Goal: Information Seeking & Learning: Learn about a topic

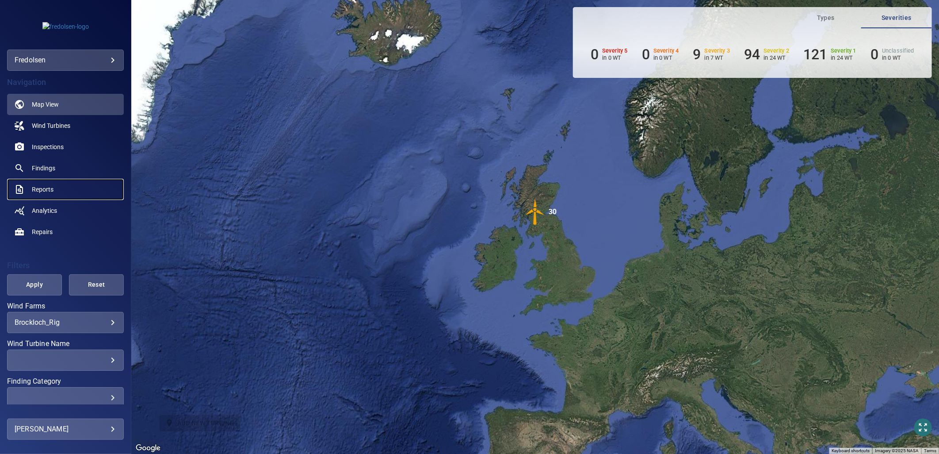
click at [39, 191] on span "Reports" at bounding box center [43, 189] width 22 height 9
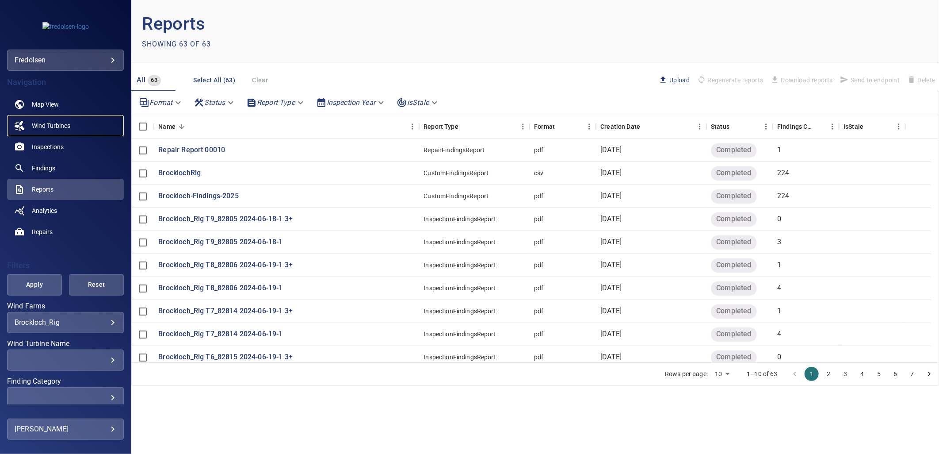
click at [46, 126] on span "Wind Turbines" at bounding box center [51, 125] width 38 height 9
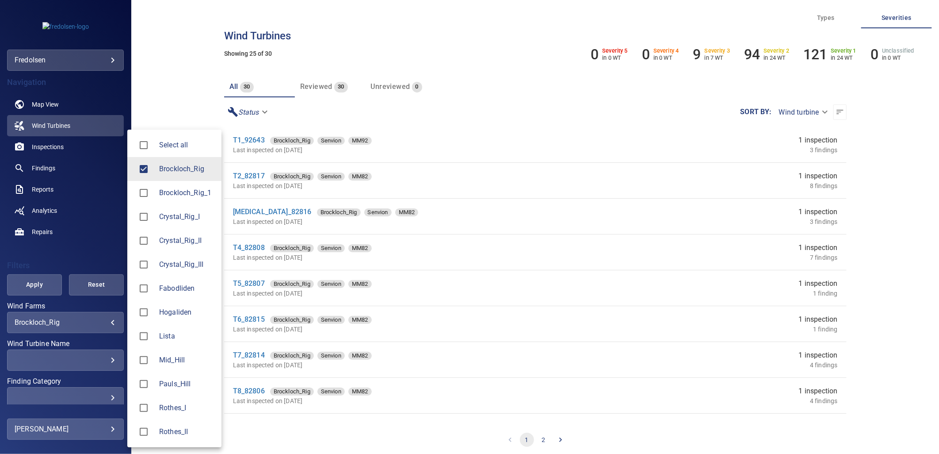
click at [58, 319] on body "**********" at bounding box center [469, 227] width 939 height 454
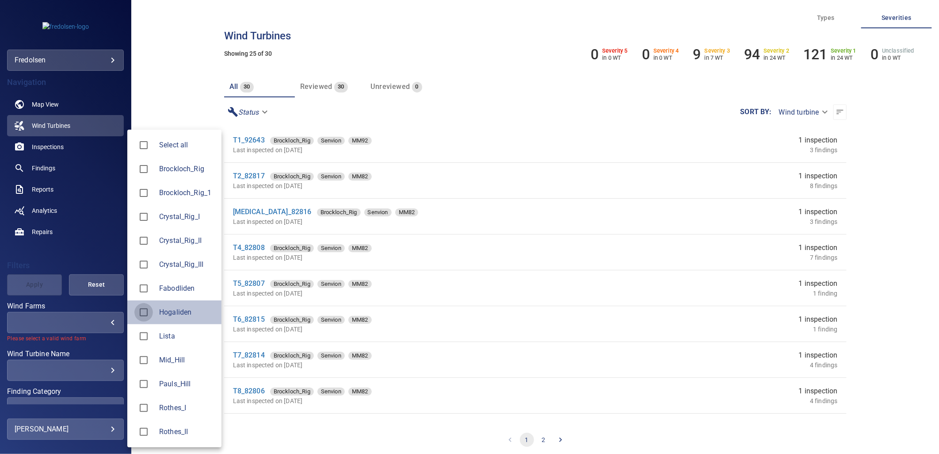
type input "*********"
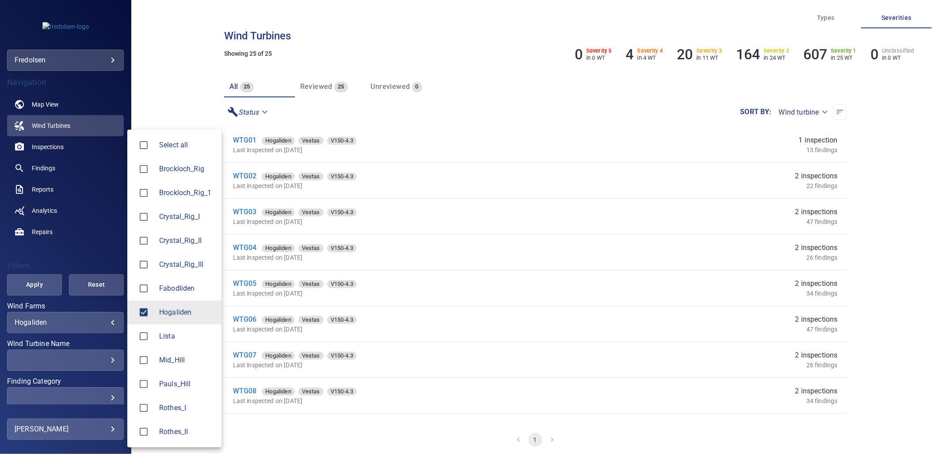
click at [241, 211] on div at bounding box center [469, 227] width 939 height 454
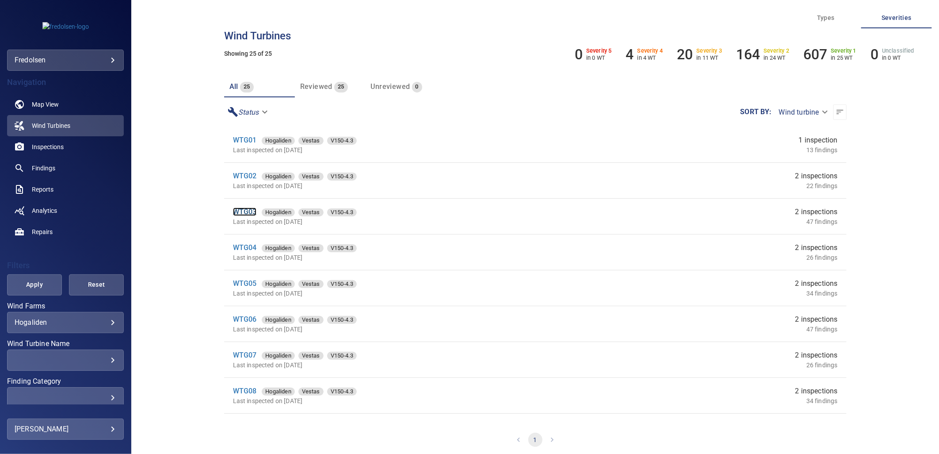
click at [244, 210] on link "WTG03" at bounding box center [245, 211] width 24 height 8
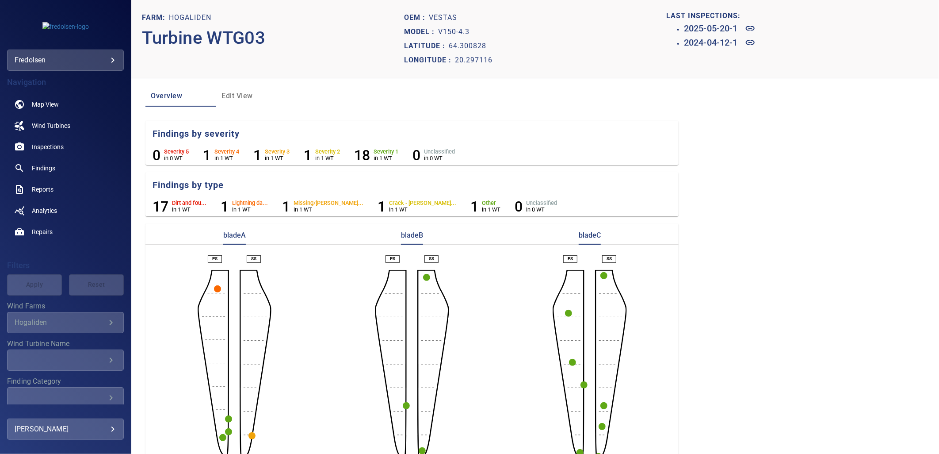
click at [216, 289] on circle "button" at bounding box center [217, 288] width 7 height 7
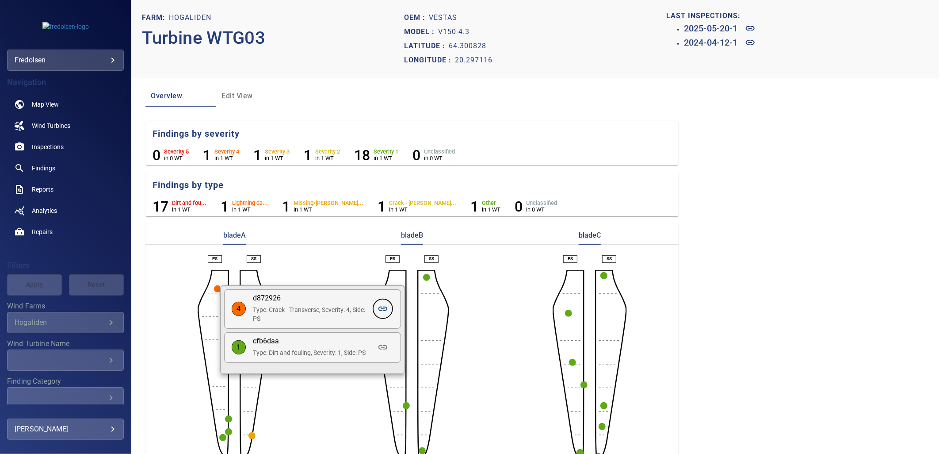
click at [386, 308] on icon at bounding box center [383, 308] width 11 height 11
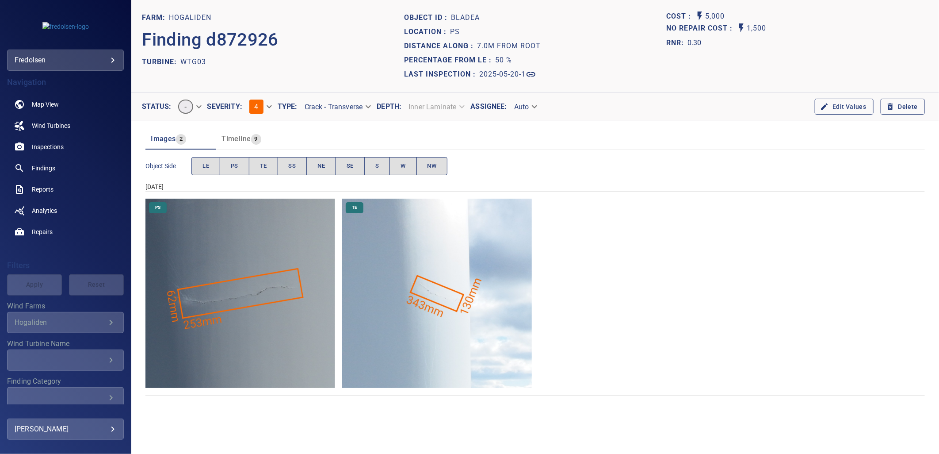
click at [239, 323] on img "Hogaliden/WTG03/2025-05-20-1/2025-05-20-6/image56wp60.jpg" at bounding box center [241, 294] width 190 height 190
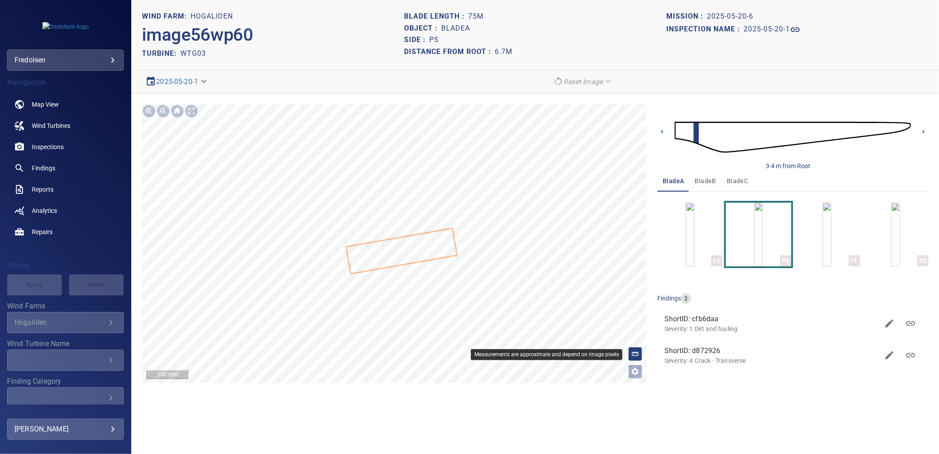
click at [637, 357] on icon at bounding box center [636, 354] width 8 height 8
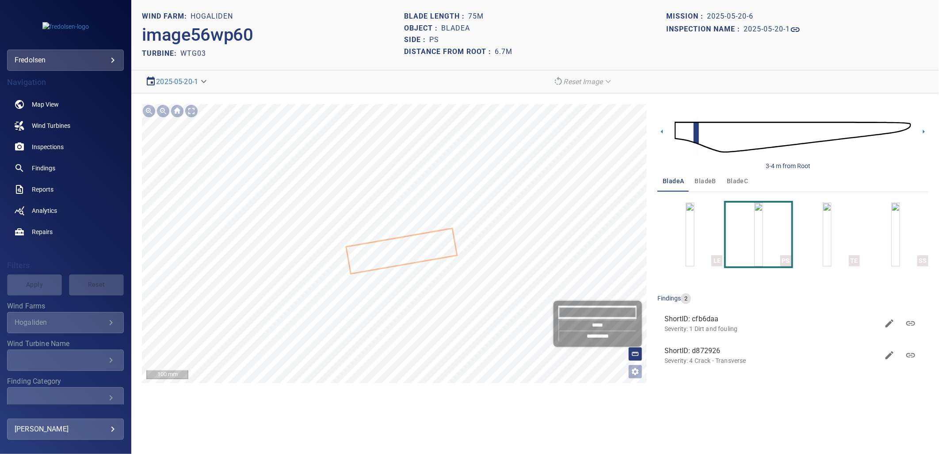
click at [437, 422] on section "**********" at bounding box center [535, 227] width 808 height 454
click at [595, 328] on input "*****" at bounding box center [598, 324] width 78 height 11
click at [416, 236] on icon at bounding box center [402, 251] width 110 height 44
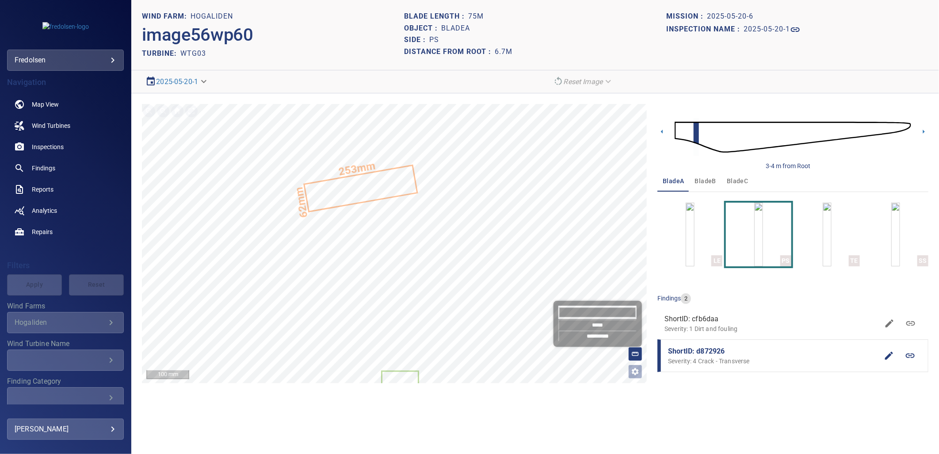
click at [605, 315] on input "*******" at bounding box center [598, 312] width 78 height 13
click at [732, 421] on section "**********" at bounding box center [535, 227] width 808 height 454
click at [597, 326] on input "*****" at bounding box center [598, 324] width 78 height 11
click at [637, 372] on icon "Open image filters and tagging options" at bounding box center [635, 371] width 9 height 9
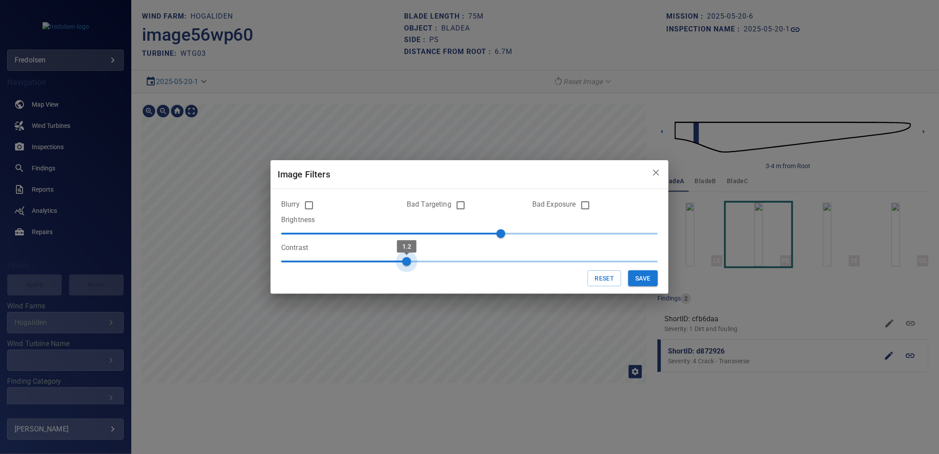
type input "***"
drag, startPoint x: 341, startPoint y: 263, endPoint x: 387, endPoint y: 273, distance: 47.1
click at [387, 273] on form "Blurry Bad Targeting Bad Exposure Brightness 20 Contrast 1.1 Reset Save" at bounding box center [469, 241] width 377 height 91
click at [648, 284] on button "Save" at bounding box center [644, 278] width 30 height 16
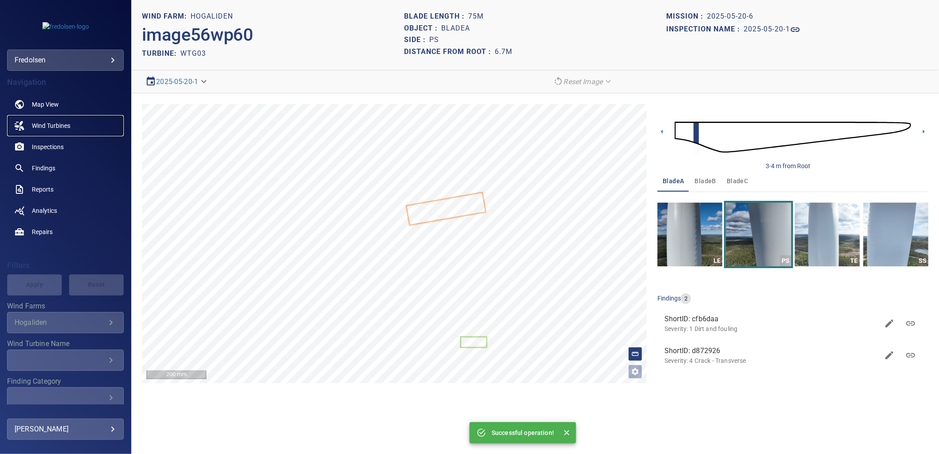
click at [38, 122] on span "Wind Turbines" at bounding box center [51, 125] width 38 height 9
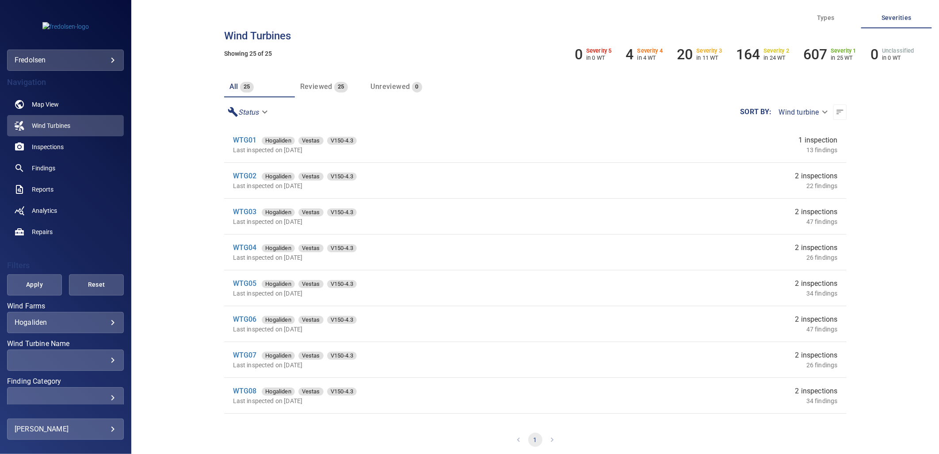
scroll to position [98, 0]
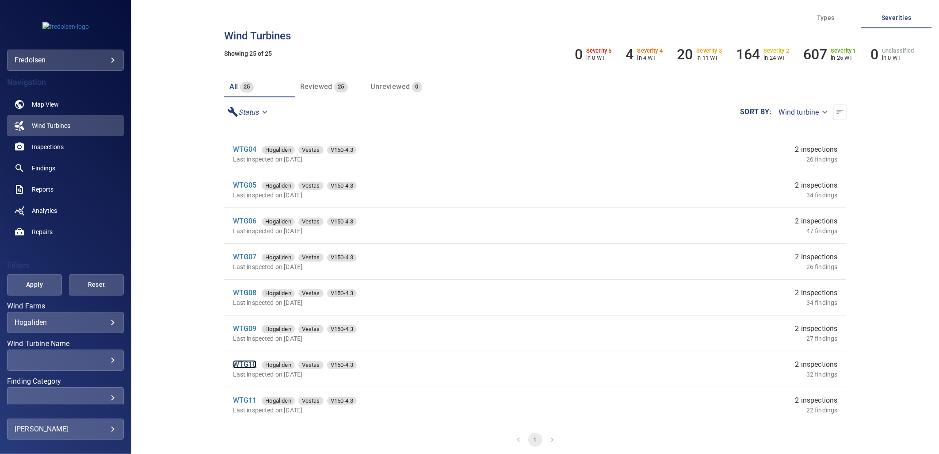
click at [249, 363] on link "WTG10" at bounding box center [245, 364] width 24 height 8
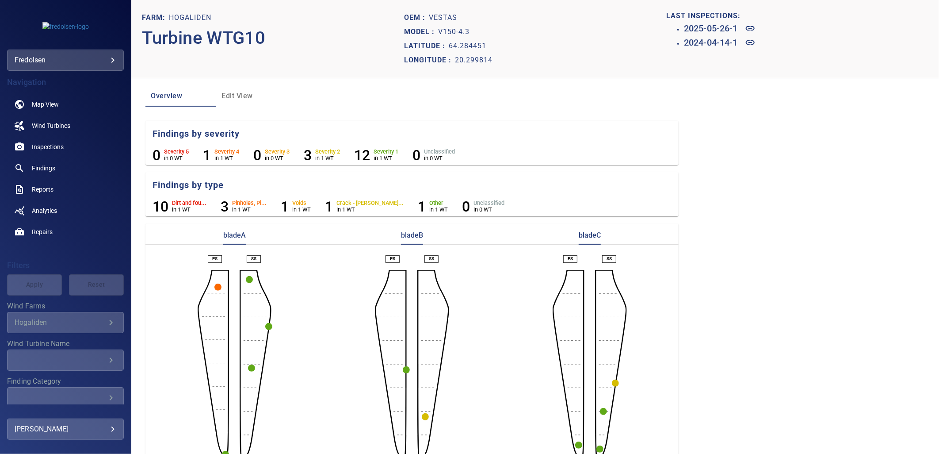
click at [215, 286] on circle "button" at bounding box center [218, 287] width 7 height 7
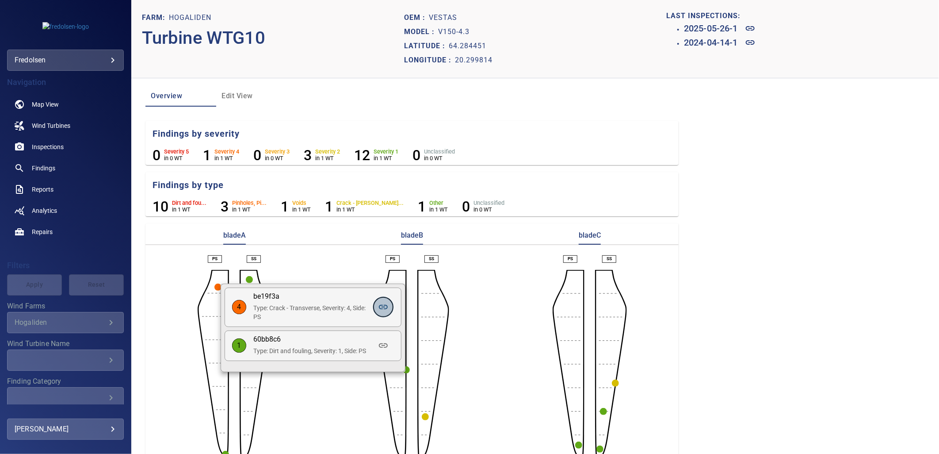
click at [387, 308] on icon at bounding box center [383, 307] width 11 height 11
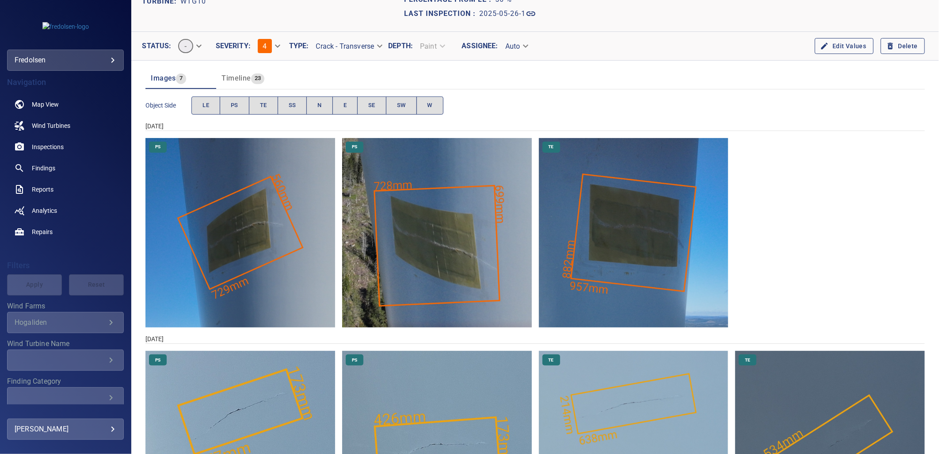
scroll to position [165, 0]
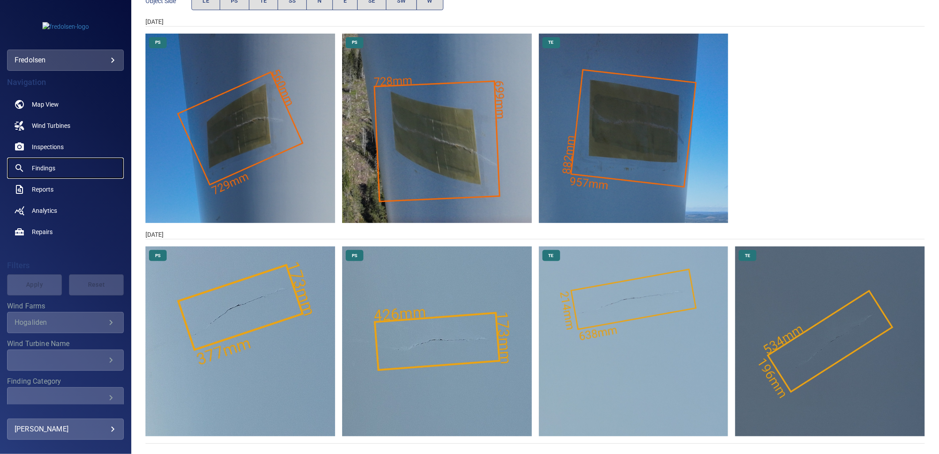
click at [43, 168] on span "Findings" at bounding box center [43, 168] width 23 height 9
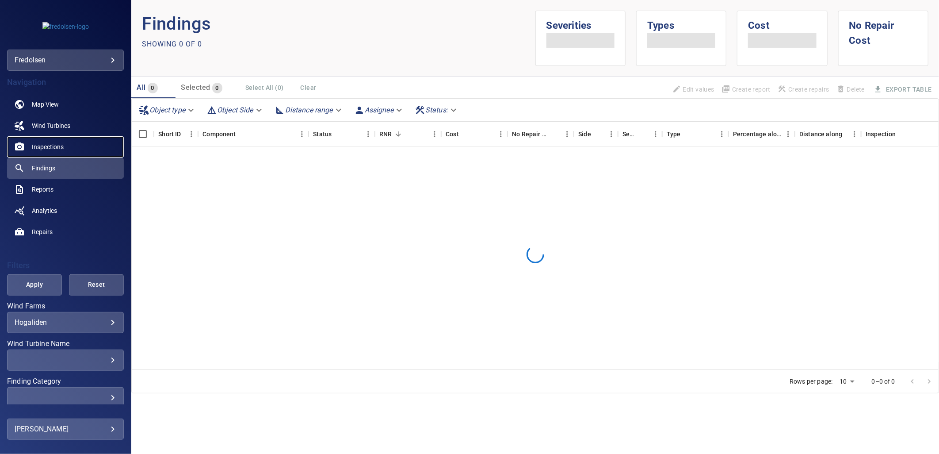
click at [48, 138] on link "Inspections" at bounding box center [65, 146] width 117 height 21
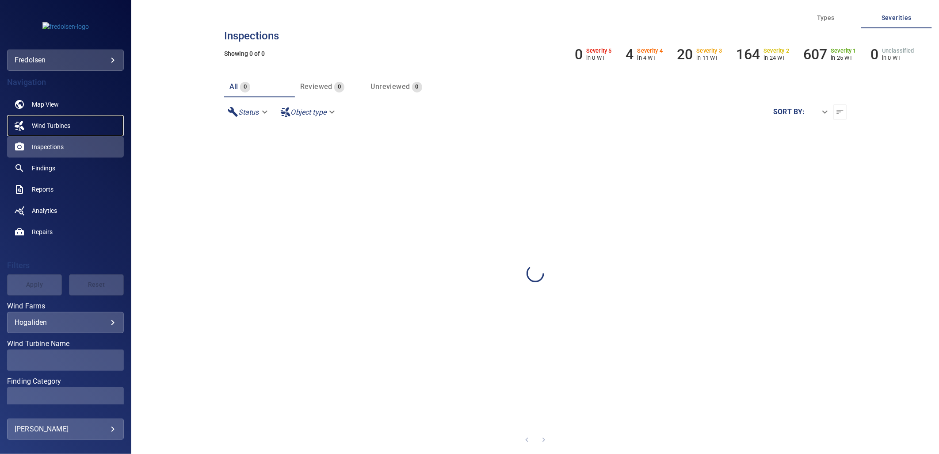
click at [50, 127] on span "Wind Turbines" at bounding box center [51, 125] width 38 height 9
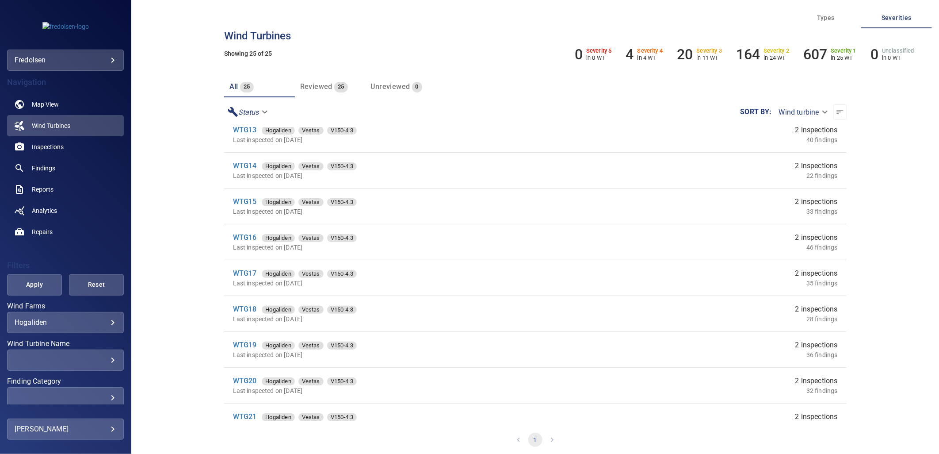
scroll to position [442, 0]
click at [244, 198] on link "WTG15" at bounding box center [245, 199] width 24 height 8
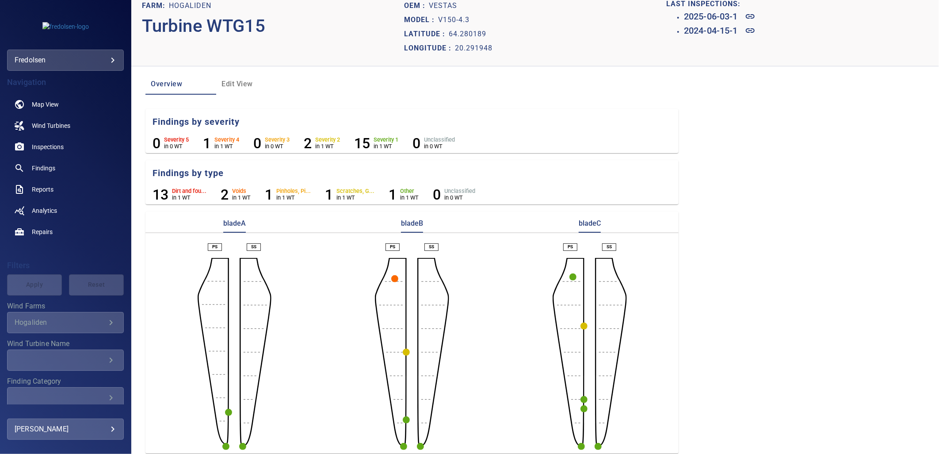
scroll to position [18, 0]
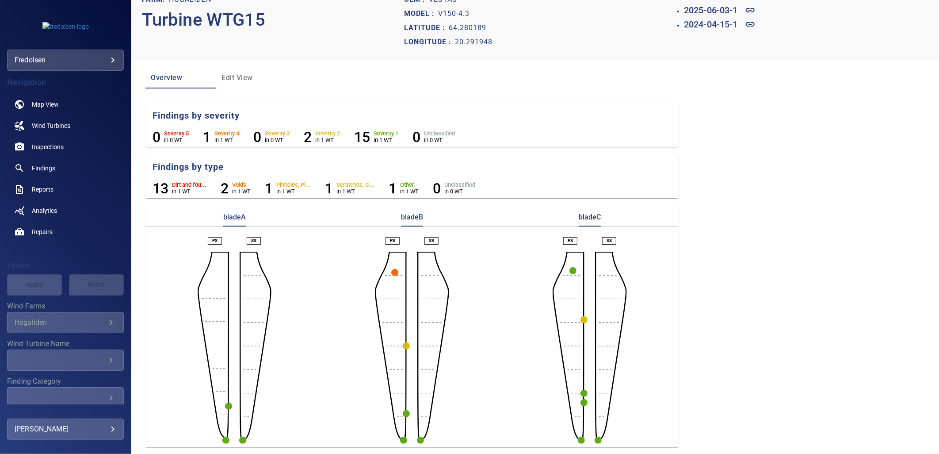
click at [392, 272] on circle "button" at bounding box center [394, 272] width 7 height 7
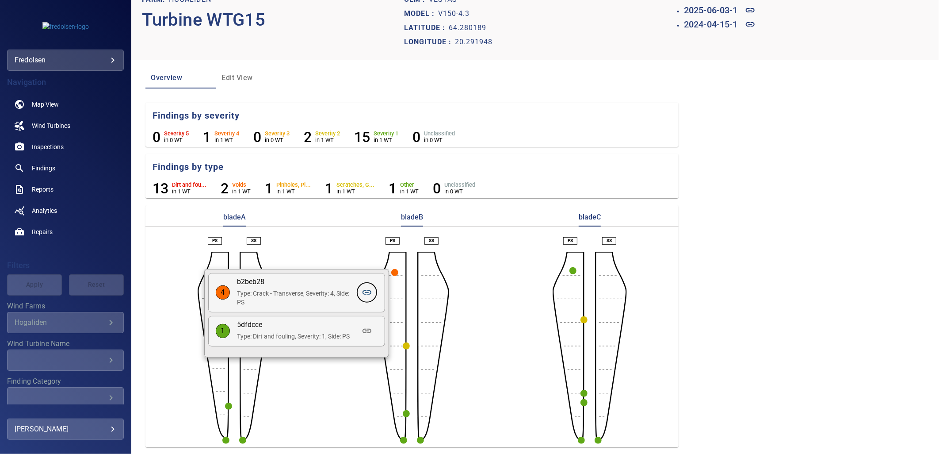
click at [363, 294] on icon at bounding box center [367, 292] width 11 height 11
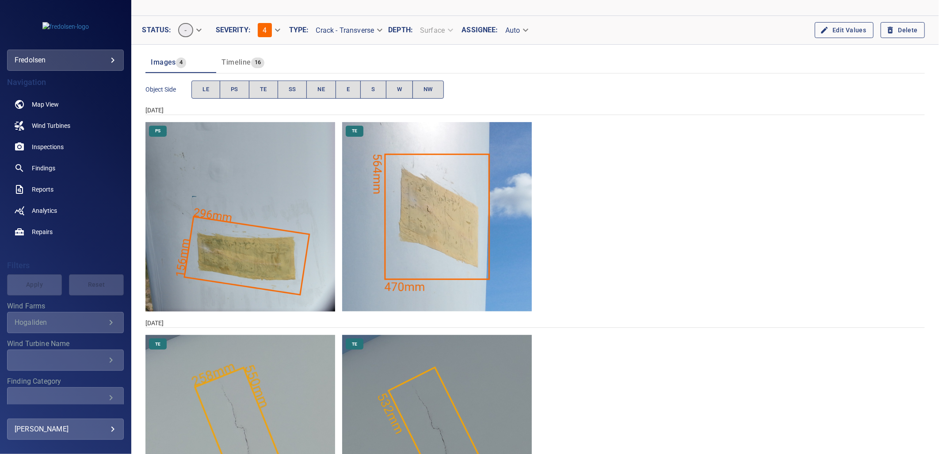
scroll to position [165, 0]
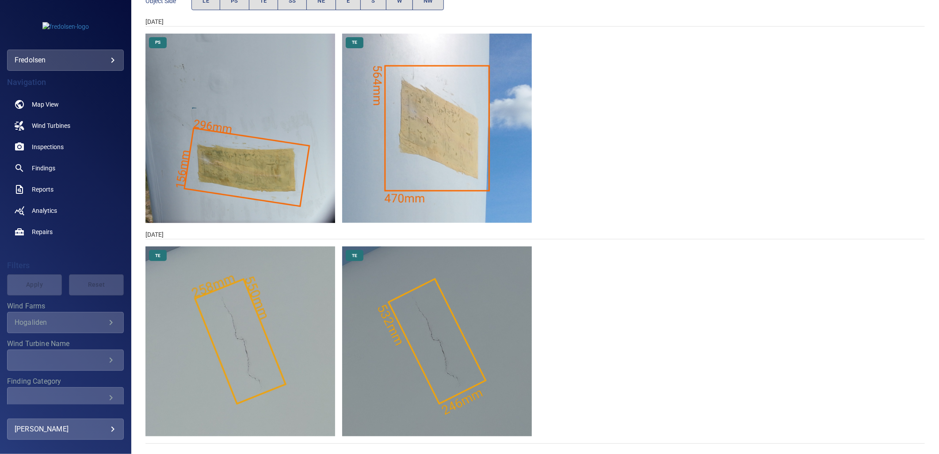
click at [296, 372] on img "Hogaliden/WTG15/2024-04-15-1/2024-04-15-1/image45wp48.jpg" at bounding box center [241, 341] width 190 height 190
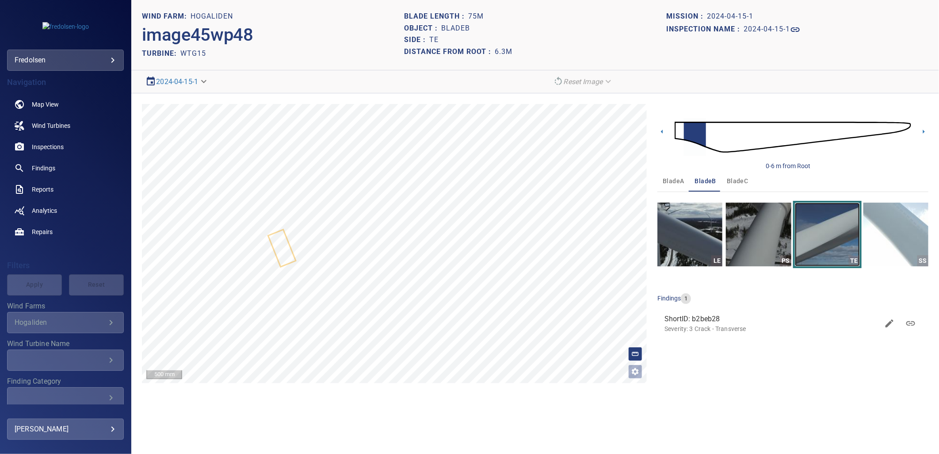
click at [832, 243] on img "button" at bounding box center [827, 235] width 65 height 64
click at [776, 252] on img "button" at bounding box center [758, 235] width 65 height 64
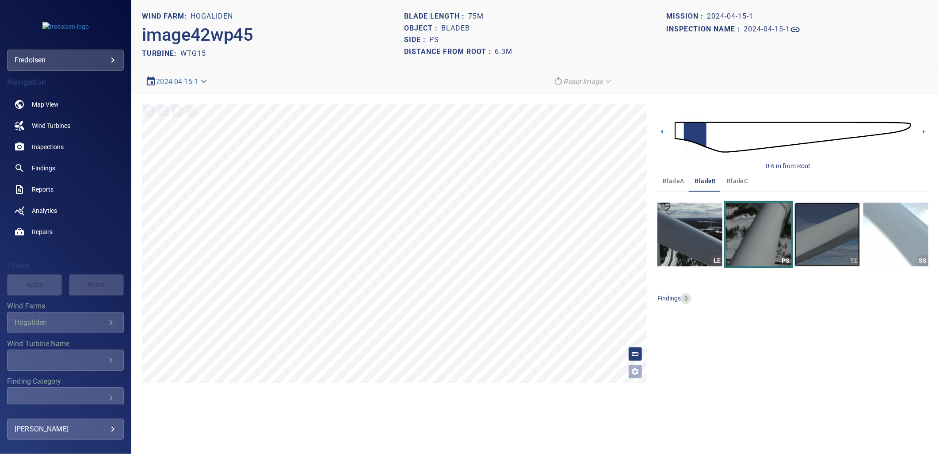
click at [824, 243] on img "button" at bounding box center [827, 235] width 65 height 64
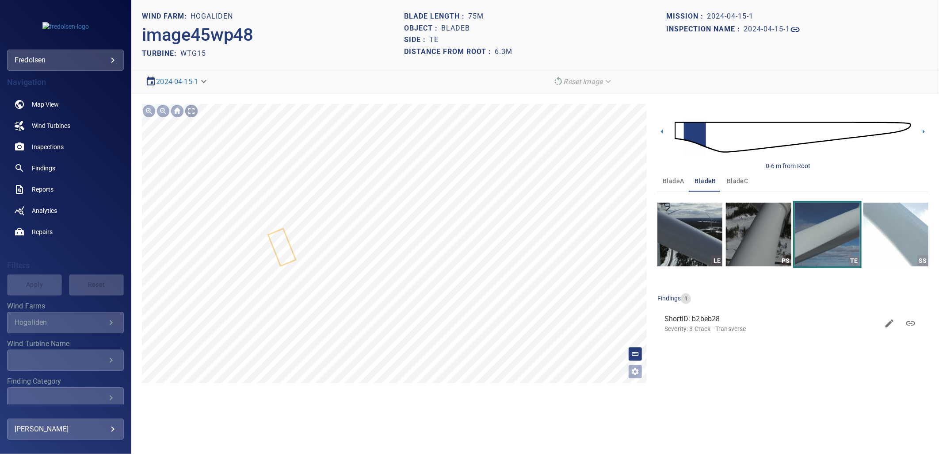
click at [188, 114] on div at bounding box center [191, 111] width 14 height 14
click at [189, 112] on div at bounding box center [191, 111] width 14 height 14
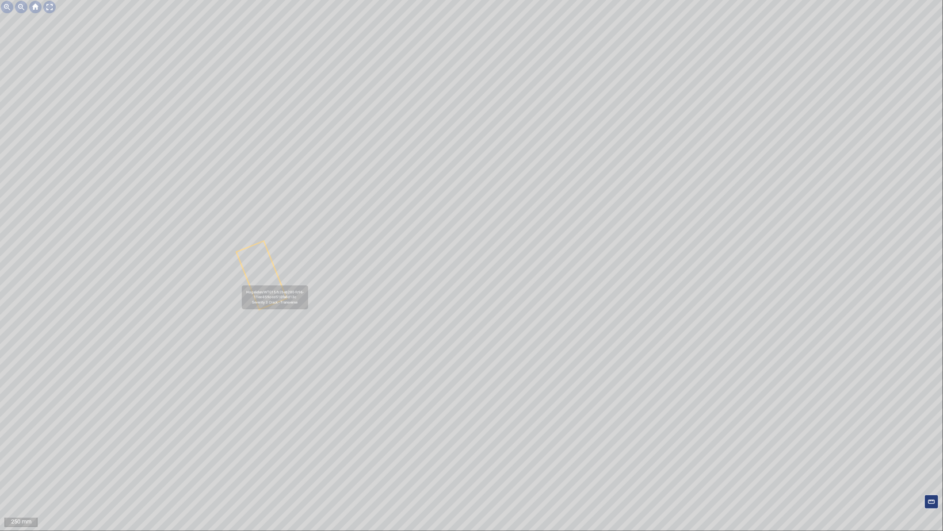
click at [270, 262] on icon at bounding box center [261, 275] width 49 height 67
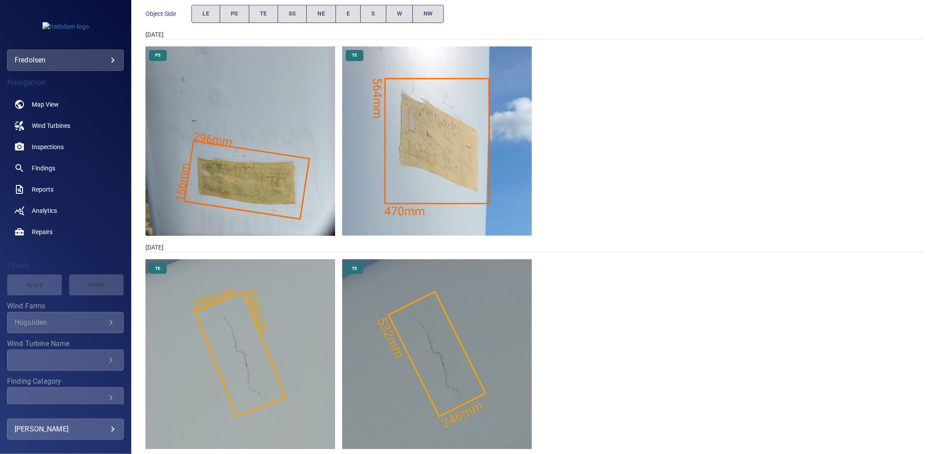
scroll to position [165, 0]
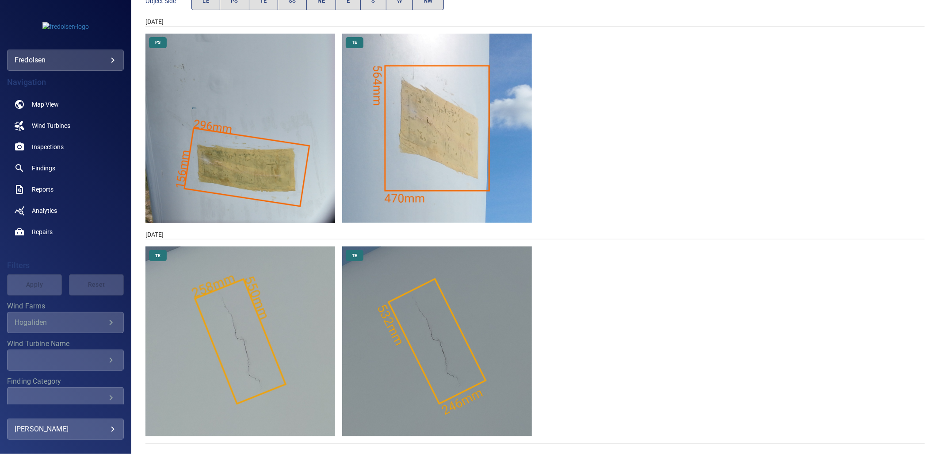
click at [199, 359] on img "Hogaliden/WTG15/2024-04-15-1/2024-04-15-1/image45wp48.jpg" at bounding box center [241, 341] width 190 height 190
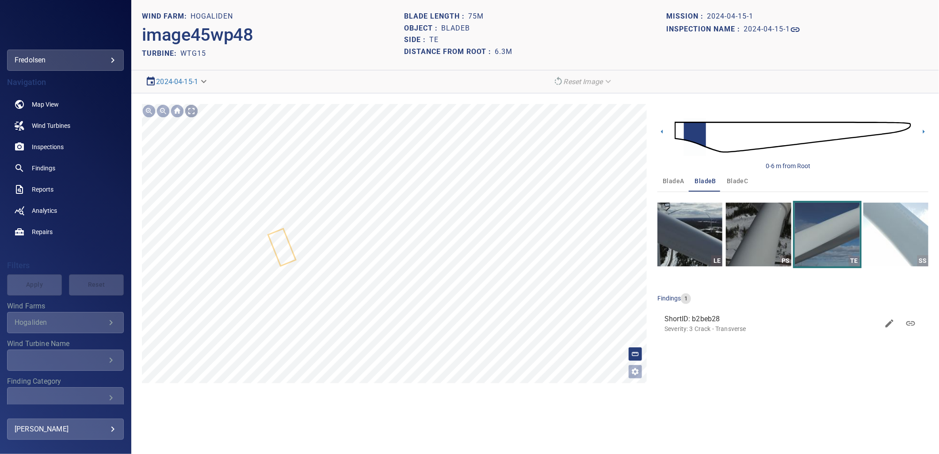
click at [195, 114] on div at bounding box center [191, 111] width 14 height 14
click at [40, 124] on span "Wind Turbines" at bounding box center [51, 125] width 38 height 9
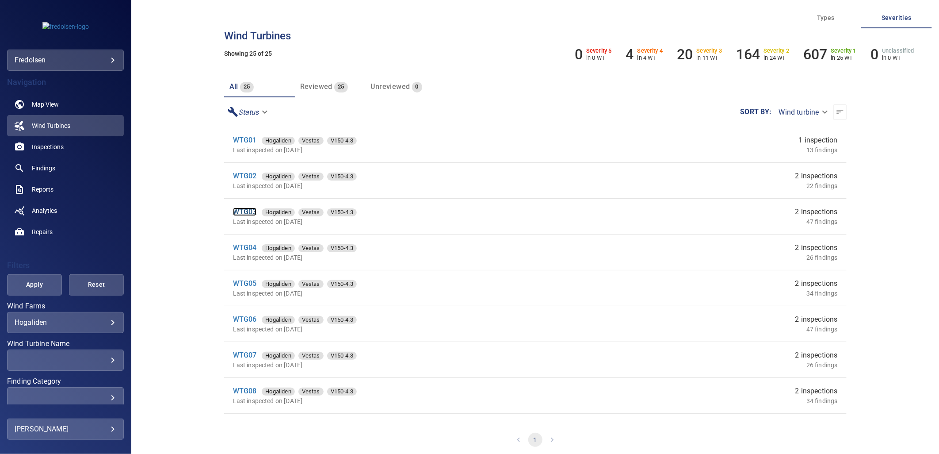
click at [242, 212] on link "WTG03" at bounding box center [245, 211] width 24 height 8
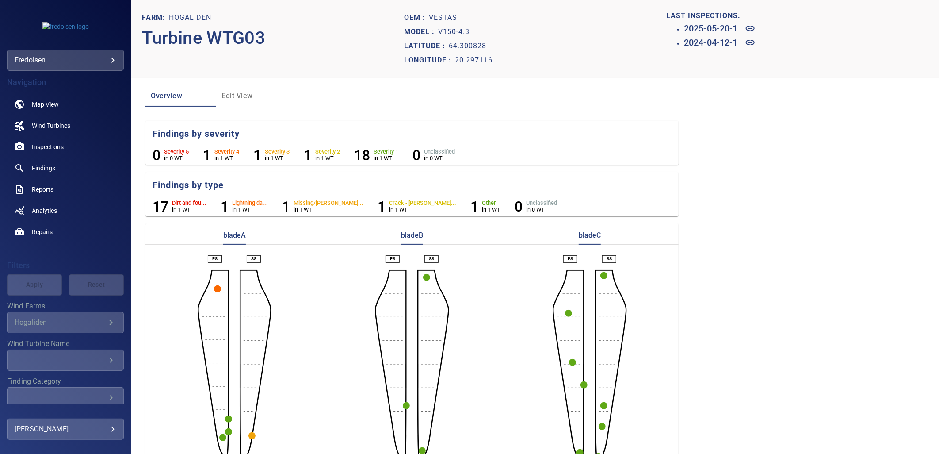
click at [212, 289] on aside at bounding box center [214, 364] width 32 height 188
click at [214, 288] on circle "button" at bounding box center [217, 288] width 7 height 7
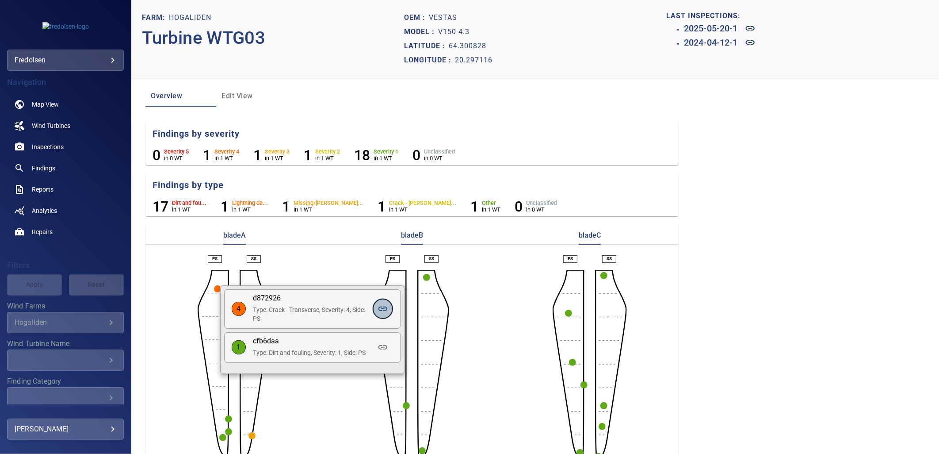
click at [388, 310] on icon at bounding box center [383, 308] width 11 height 11
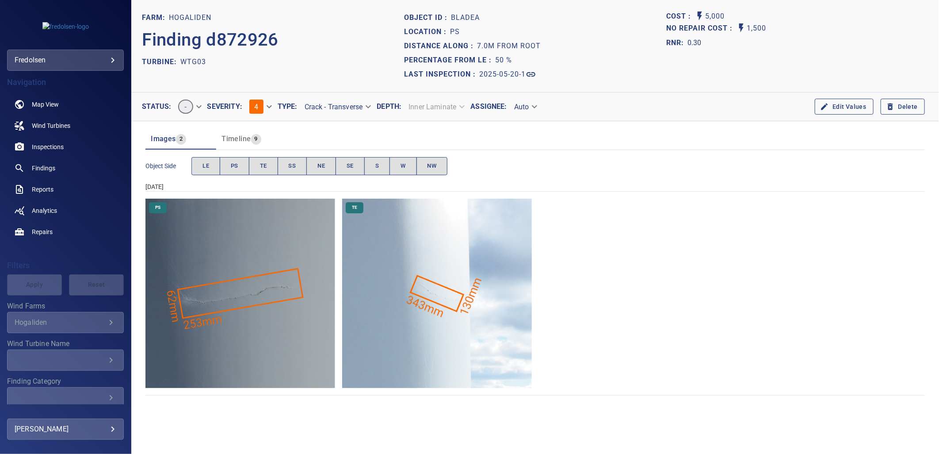
click at [276, 344] on img "Hogaliden/WTG03/2025-05-20-1/2025-05-20-6/image56wp60.jpg" at bounding box center [241, 294] width 190 height 190
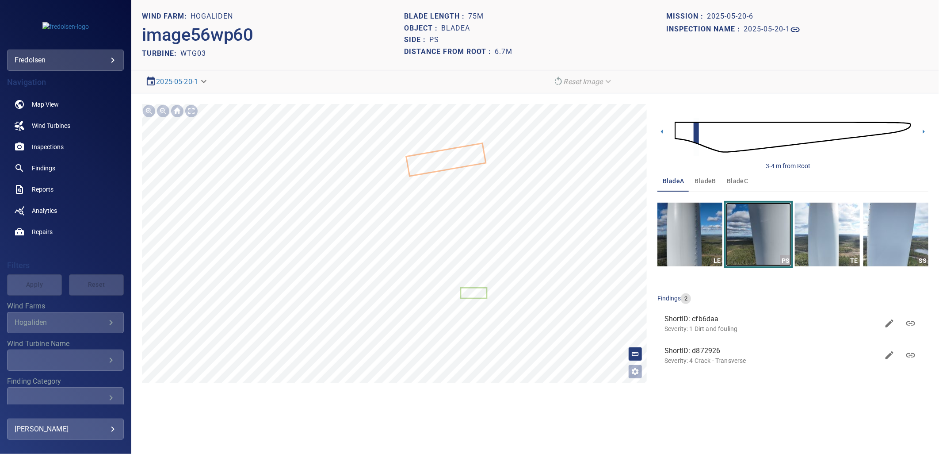
click at [740, 249] on img "button" at bounding box center [758, 235] width 65 height 64
click at [193, 114] on div at bounding box center [191, 111] width 14 height 14
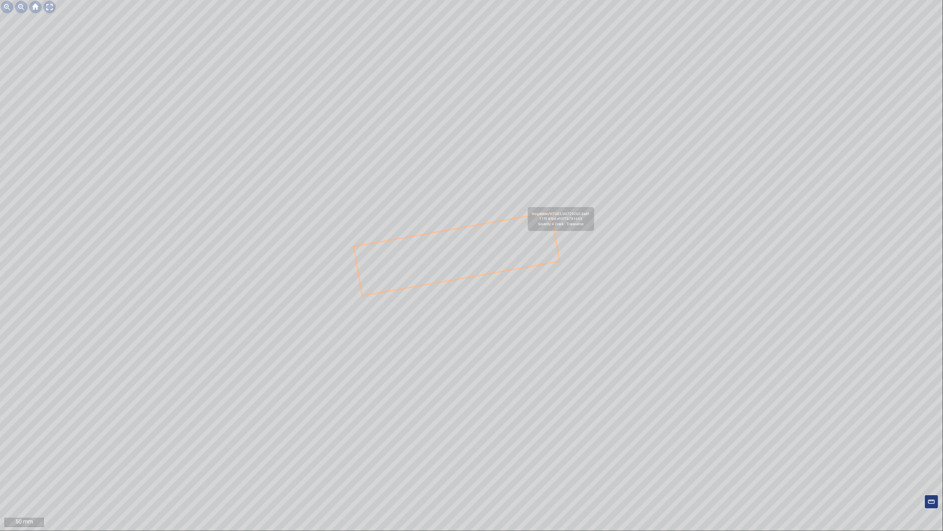
click at [521, 220] on icon at bounding box center [457, 254] width 204 height 82
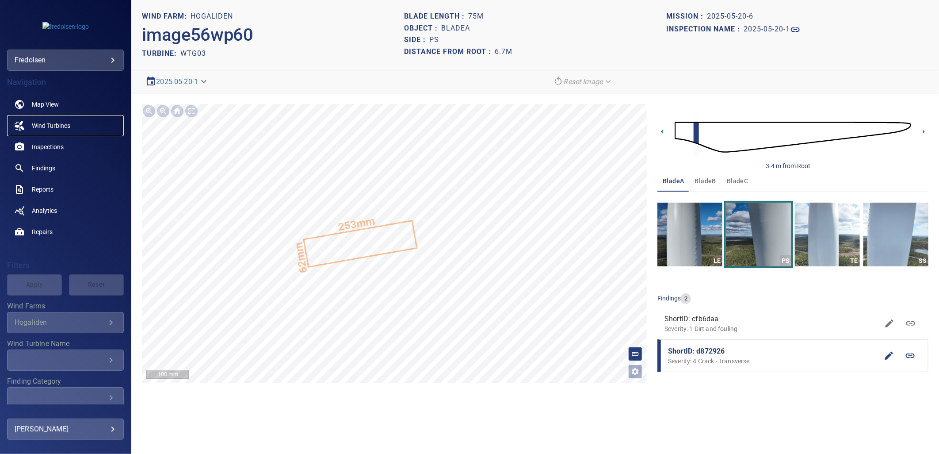
click at [38, 124] on span "Wind Turbines" at bounding box center [51, 125] width 38 height 9
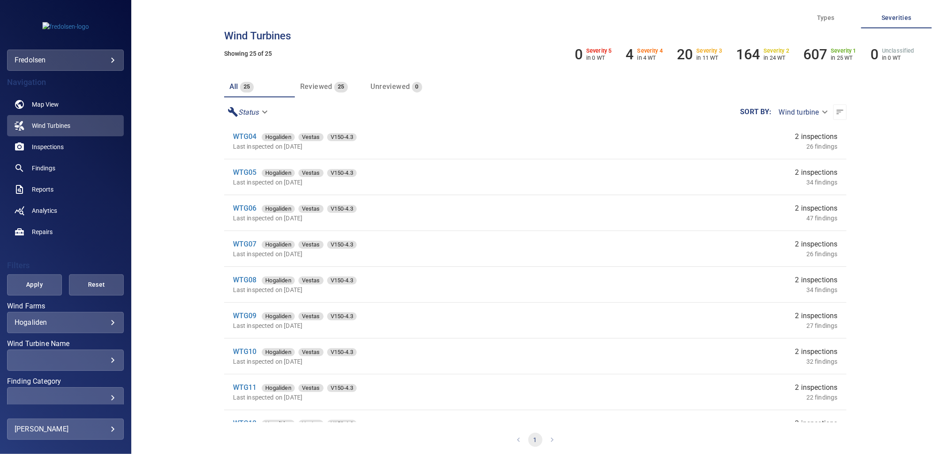
scroll to position [245, 0]
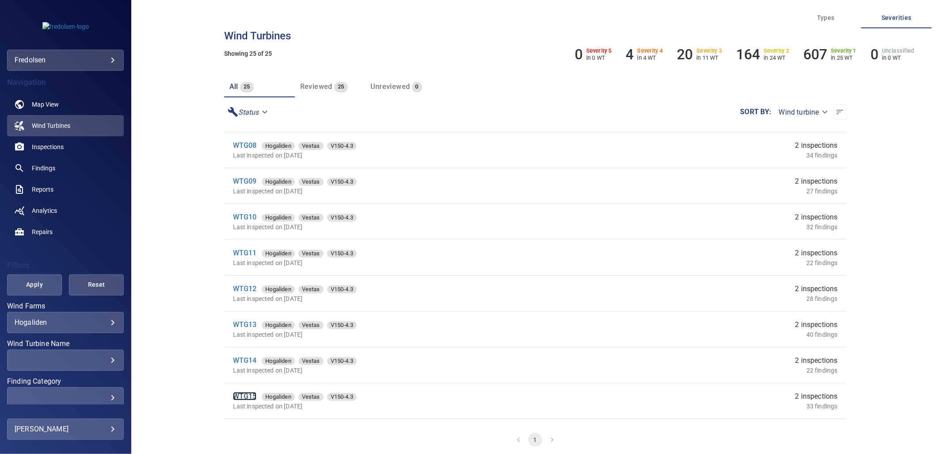
click at [250, 396] on link "WTG15" at bounding box center [245, 396] width 24 height 8
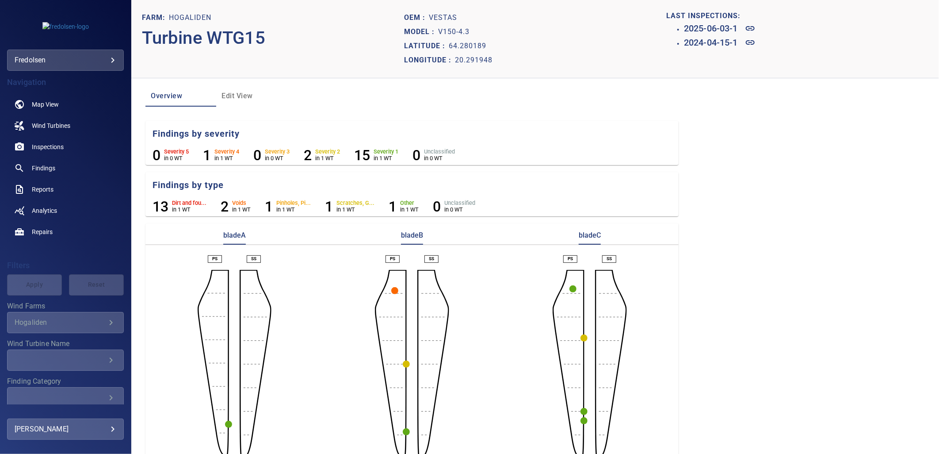
click at [391, 288] on circle "button" at bounding box center [394, 290] width 7 height 7
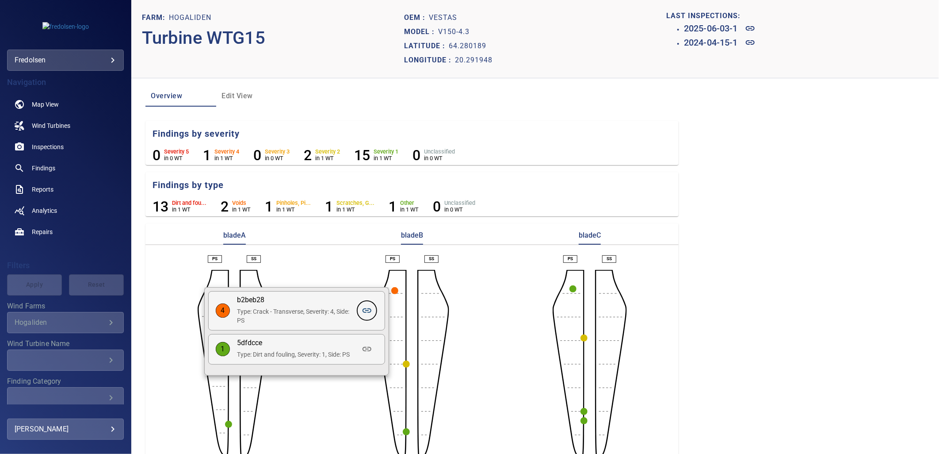
click at [366, 312] on icon at bounding box center [367, 310] width 11 height 11
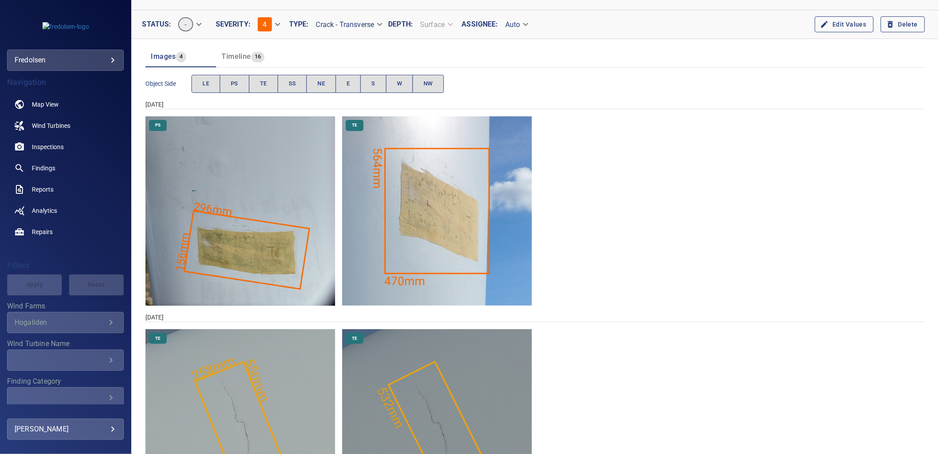
scroll to position [165, 0]
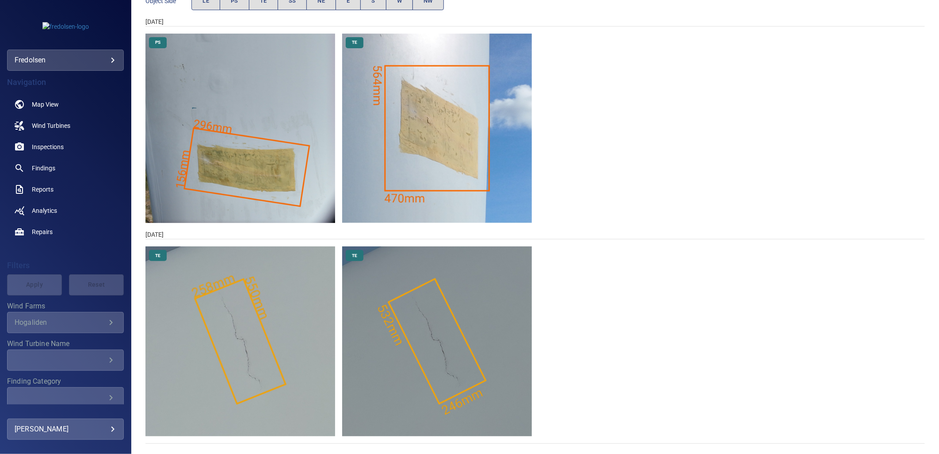
click at [373, 360] on img "Hogaliden/WTG15/2024-04-15-1/2024-04-15-1/image46wp49.jpg" at bounding box center [437, 341] width 190 height 190
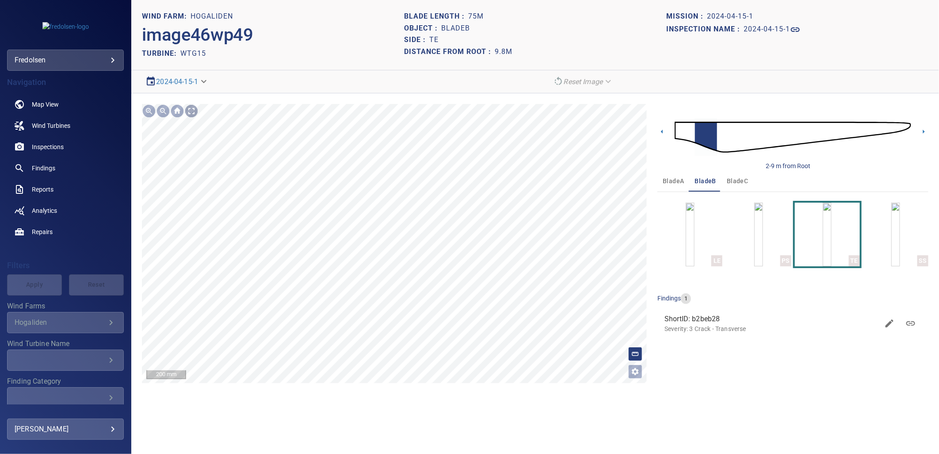
click at [191, 113] on div at bounding box center [191, 111] width 14 height 14
